Goal: Task Accomplishment & Management: Use online tool/utility

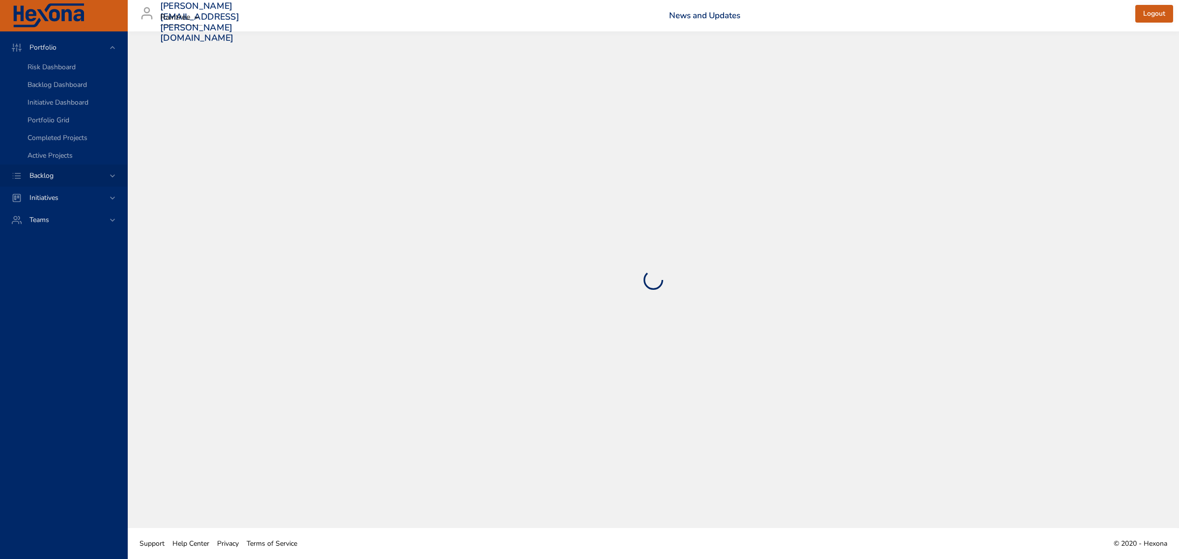
click at [110, 174] on icon at bounding box center [113, 176] width 10 height 10
click at [53, 87] on span "Backlog Details" at bounding box center [51, 88] width 47 height 9
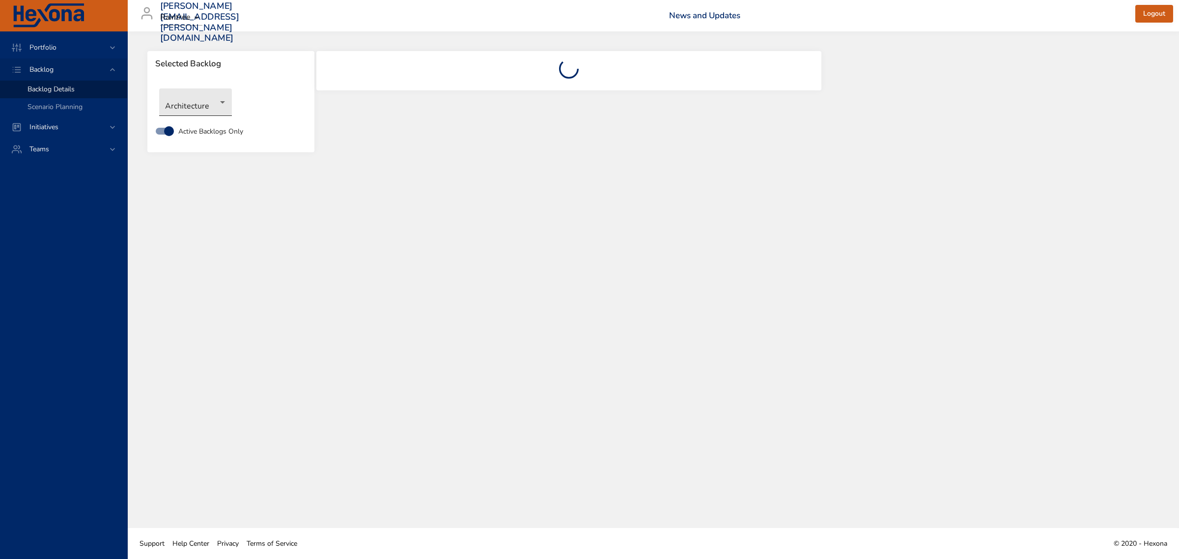
click at [224, 102] on body "Portfolio Backlog Backlog Details Scenario Planning Initiatives Teams [PERSON_N…" at bounding box center [589, 279] width 1179 height 559
click at [210, 294] on li "Revenue Cycle" at bounding box center [209, 297] width 101 height 16
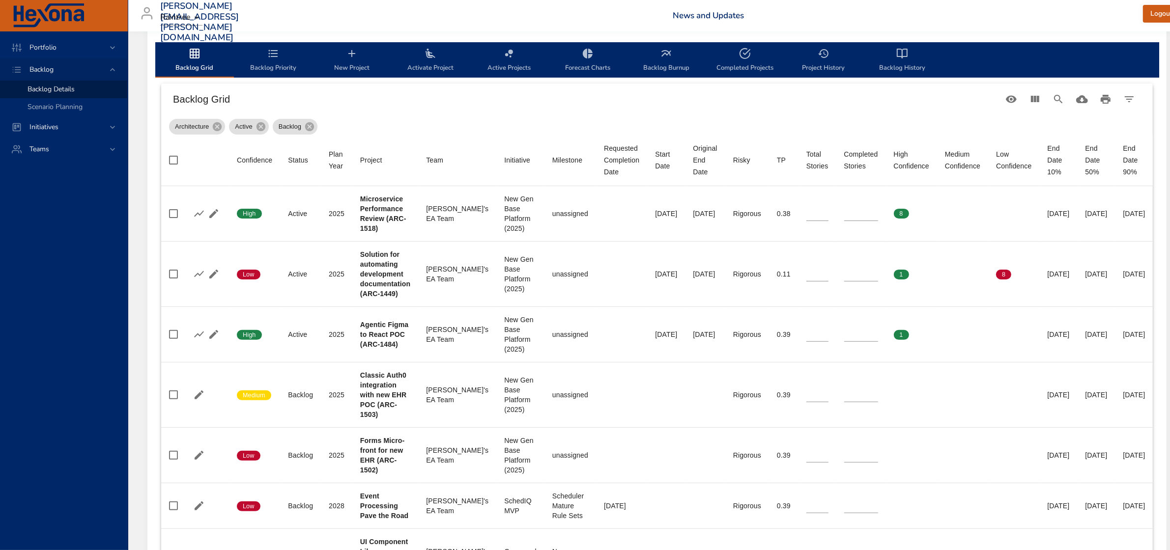
scroll to position [307, 0]
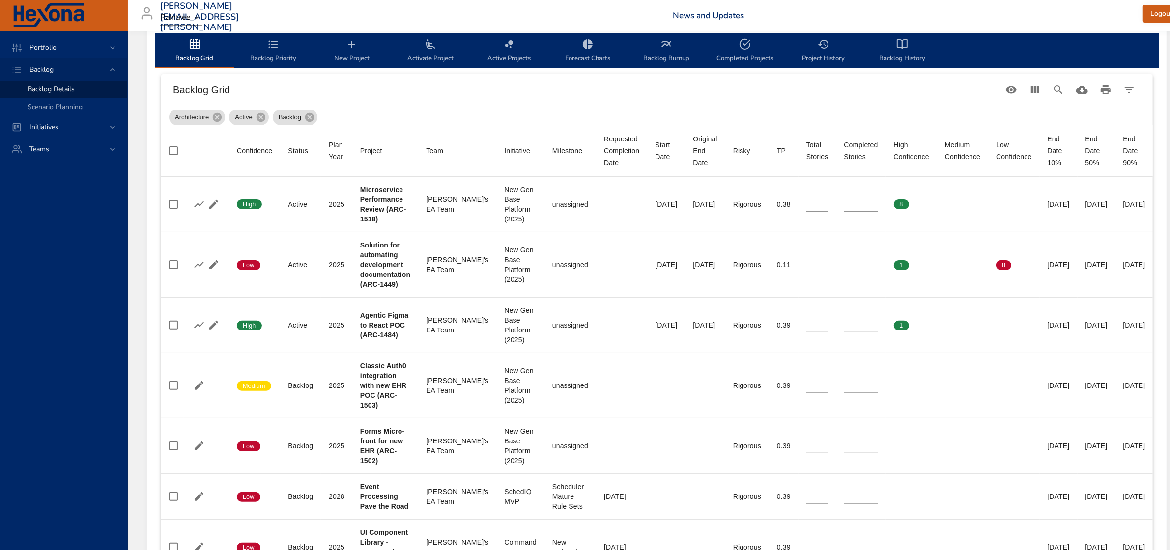
type input "*"
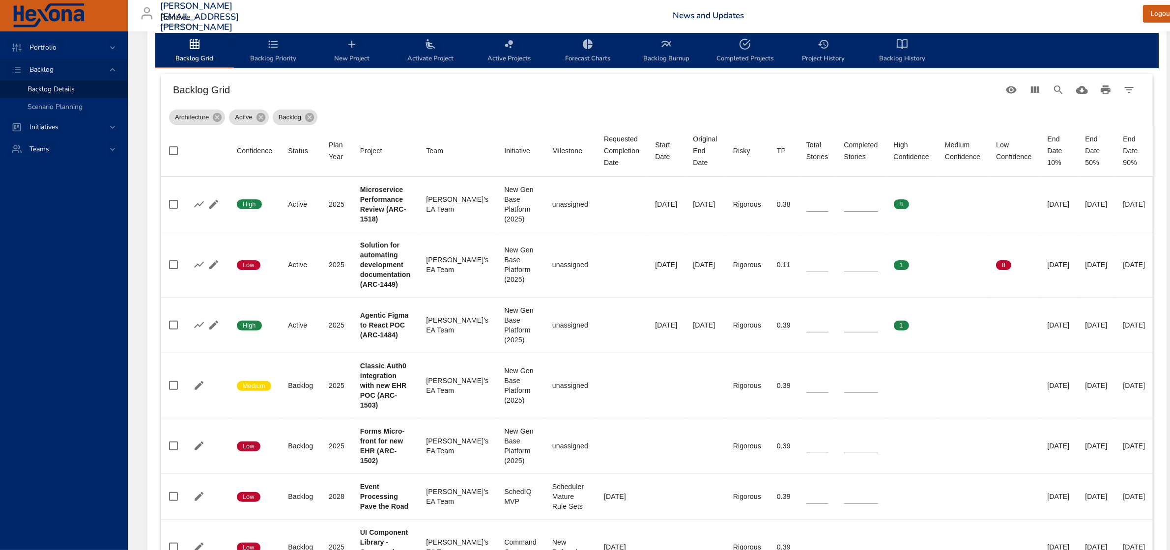
type input "*"
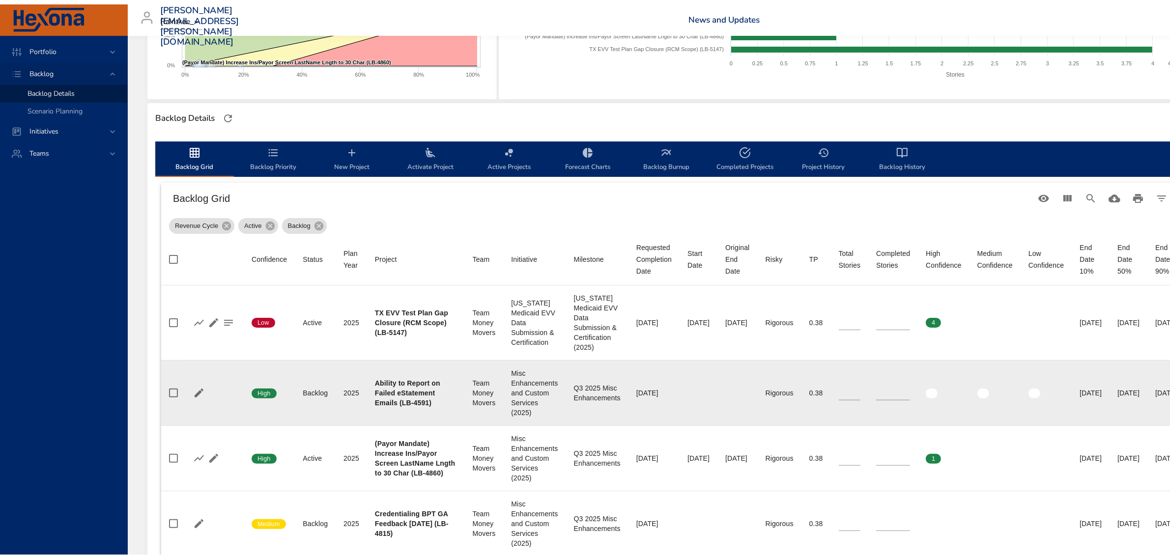
scroll to position [123, 0]
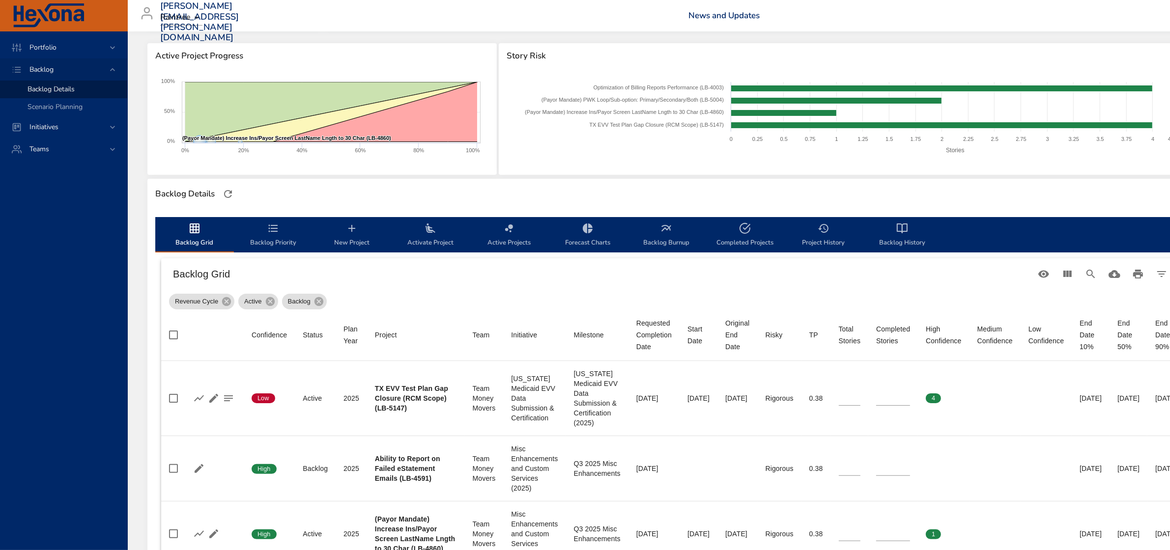
click at [436, 241] on span "Activate Project" at bounding box center [430, 236] width 67 height 26
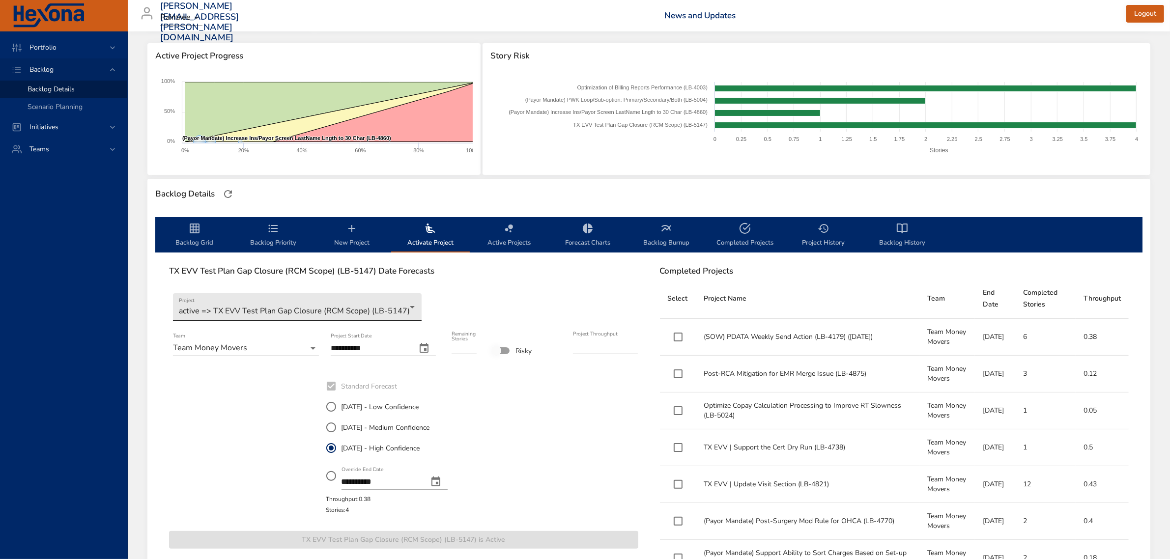
click at [410, 306] on body "Portfolio Backlog Backlog Details Scenario Planning Initiatives Teams [PERSON_N…" at bounding box center [585, 156] width 1170 height 559
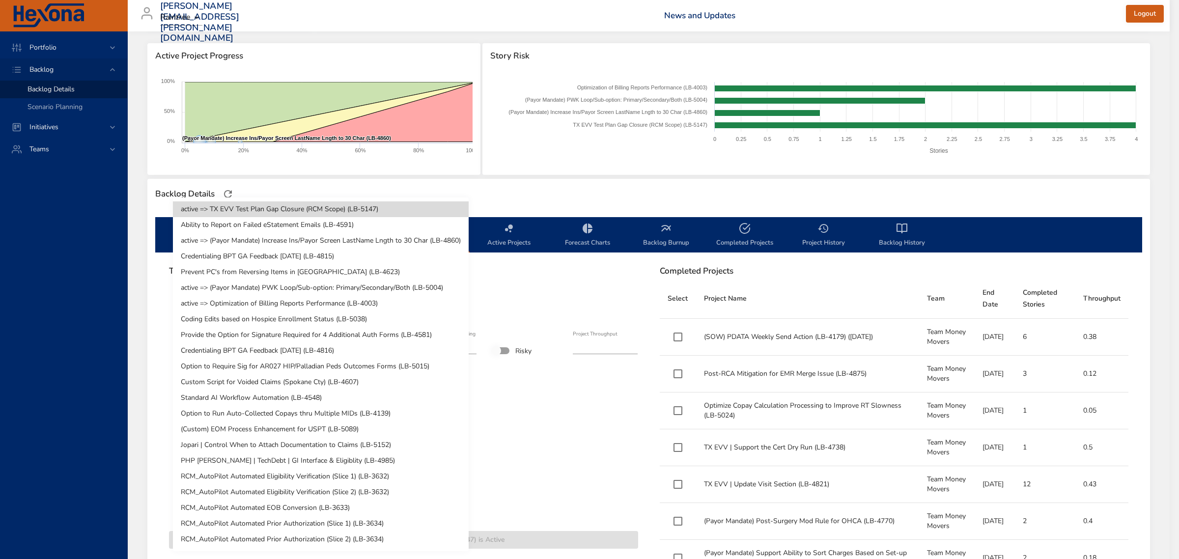
click at [313, 257] on li "Credentialing BPT GA Feedback [DATE] (LB-4815)" at bounding box center [321, 257] width 296 height 16
type input "*"
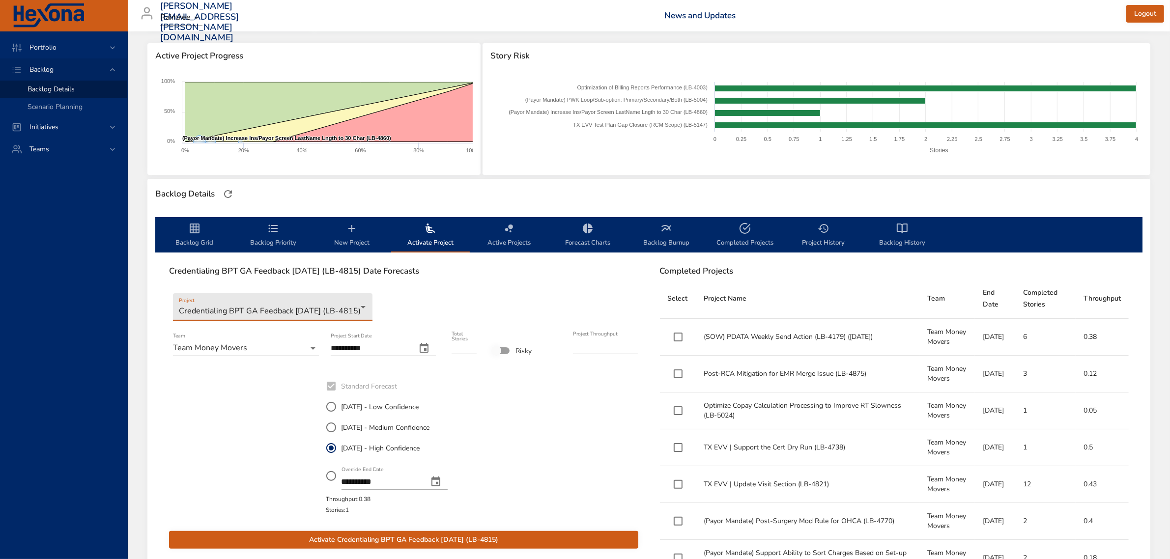
click at [397, 535] on span "Activate Credentialing BPT GA Feedback [DATE] (LB-4815)" at bounding box center [403, 540] width 453 height 12
